Goal: Entertainment & Leisure: Consume media (video, audio)

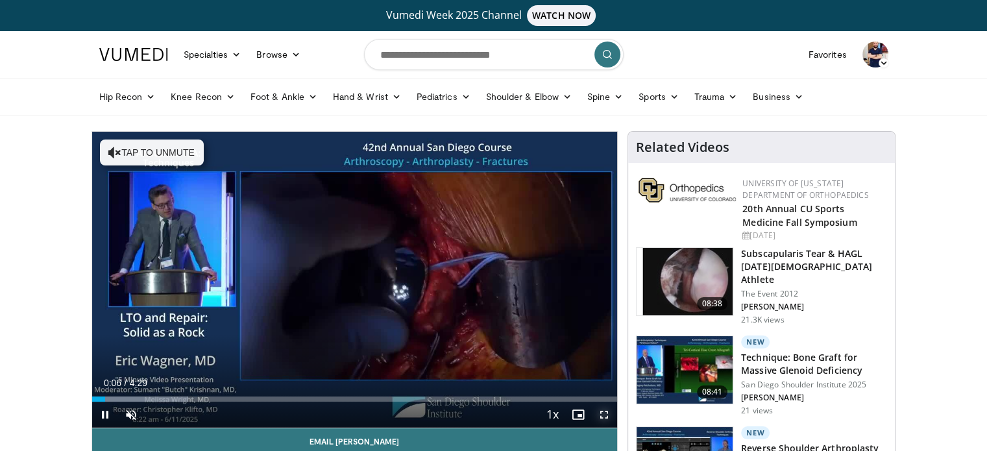
click at [605, 415] on span "Video Player" at bounding box center [604, 415] width 26 height 26
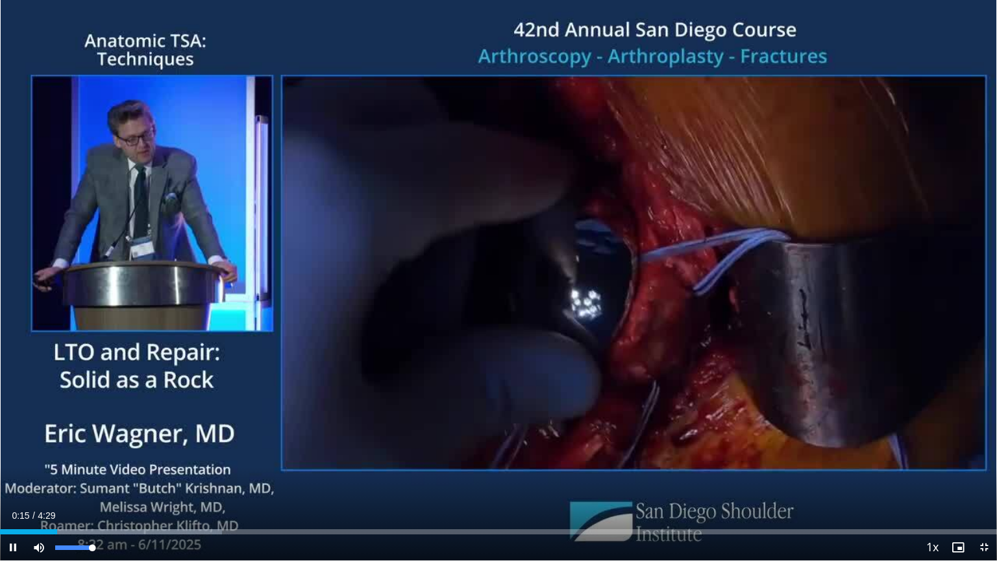
drag, startPoint x: 58, startPoint y: 544, endPoint x: 93, endPoint y: 553, distance: 36.7
click at [93, 450] on div "100%" at bounding box center [73, 547] width 45 height 26
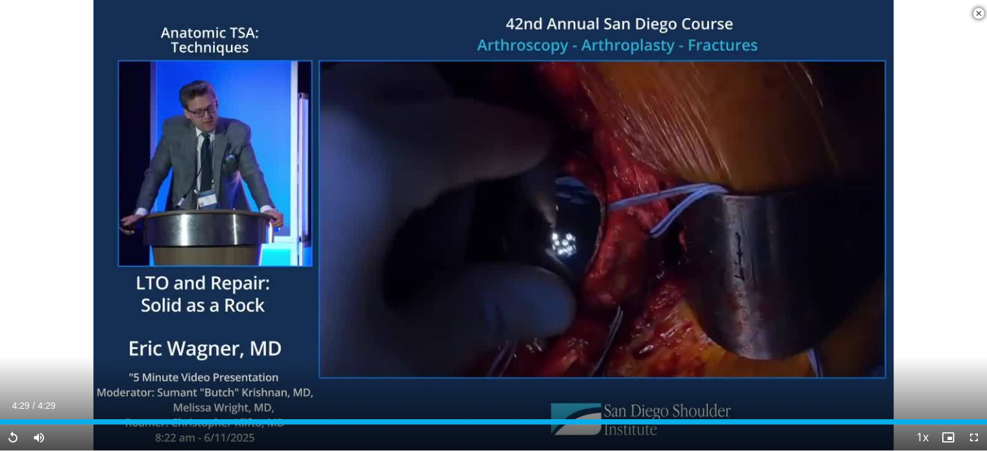
scroll to position [335, 0]
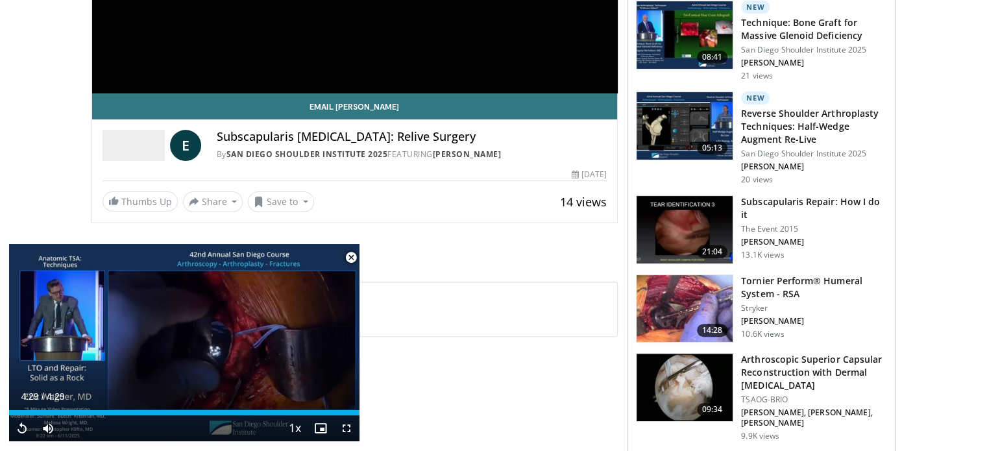
click at [351, 256] on span "Video Player" at bounding box center [351, 258] width 26 height 26
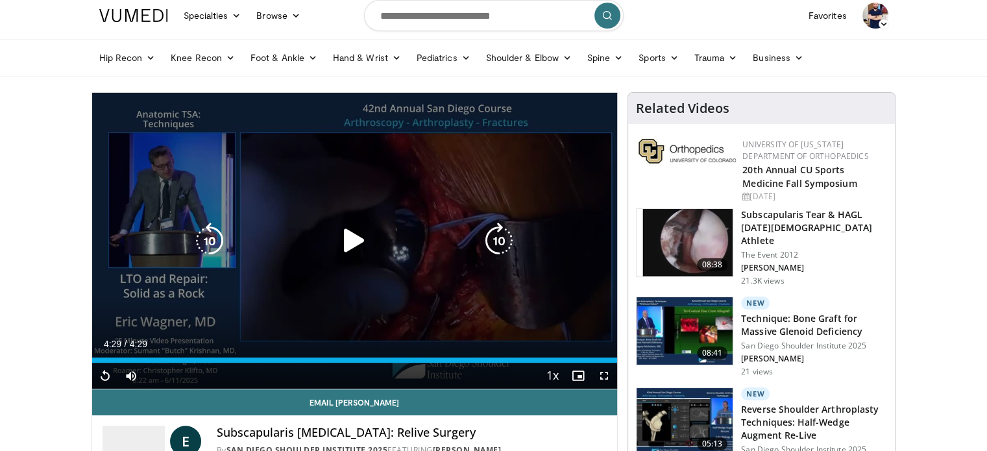
scroll to position [0, 0]
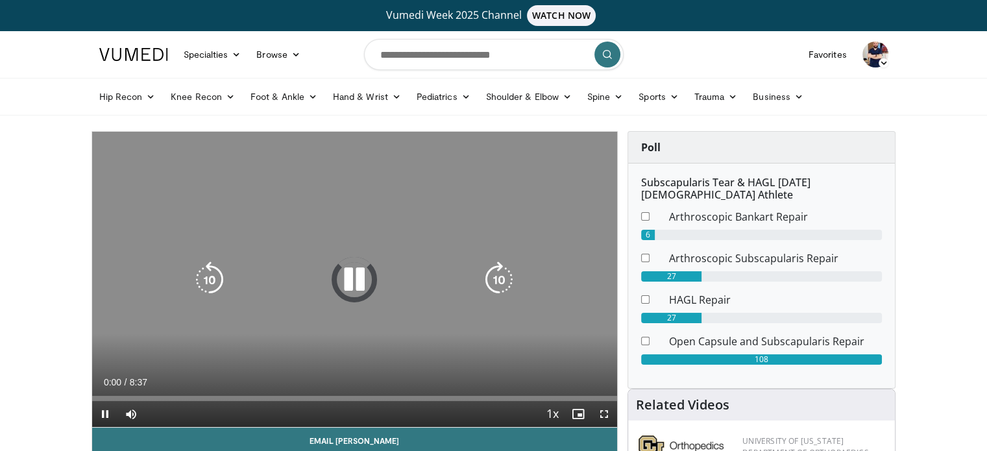
click at [360, 284] on icon "Video Player" at bounding box center [354, 280] width 36 height 36
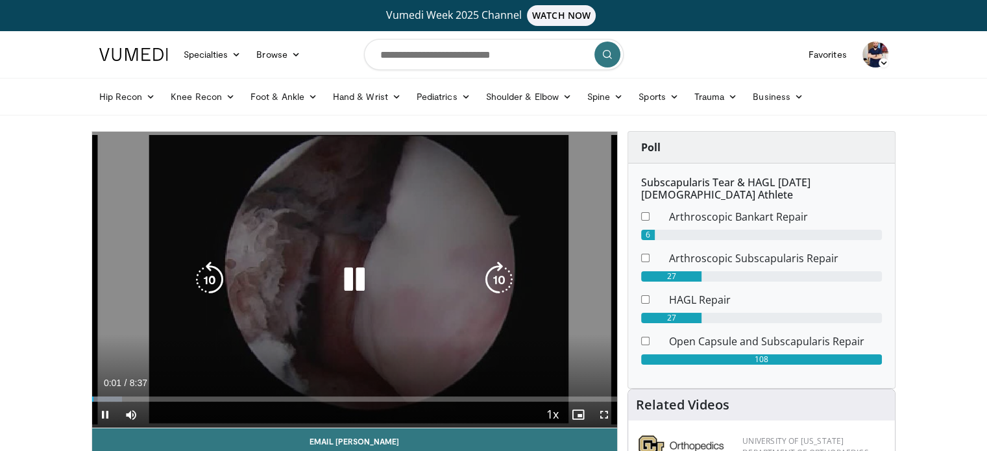
click at [345, 282] on icon "Video Player" at bounding box center [354, 280] width 36 height 36
